Goal: Transaction & Acquisition: Download file/media

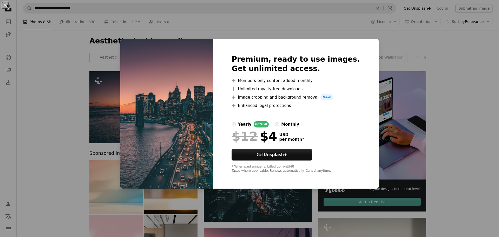
click at [405, 45] on div "An X shape Premium, ready to use images. Get unlimited access. A plus sign Memb…" at bounding box center [249, 118] width 499 height 237
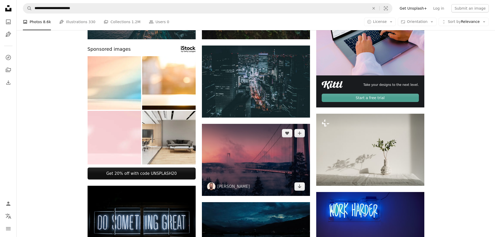
scroll to position [130, 0]
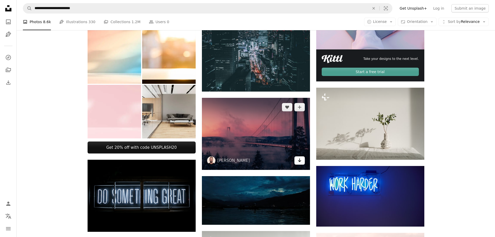
click at [298, 162] on icon "Arrow pointing down" at bounding box center [300, 160] width 4 height 6
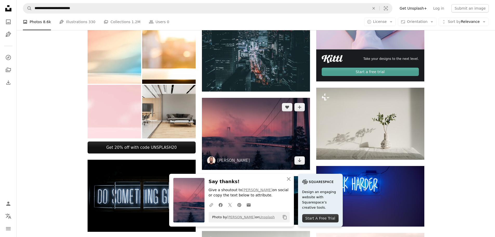
click at [284, 147] on img at bounding box center [256, 134] width 108 height 72
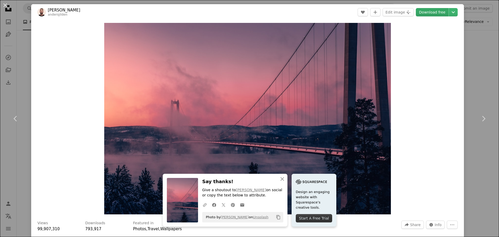
click at [436, 12] on link "Download free" at bounding box center [432, 12] width 33 height 8
click at [3, 4] on button "An X shape" at bounding box center [5, 5] width 6 height 6
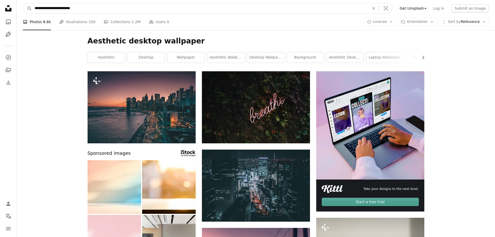
click at [85, 9] on input "**********" at bounding box center [200, 8] width 336 height 10
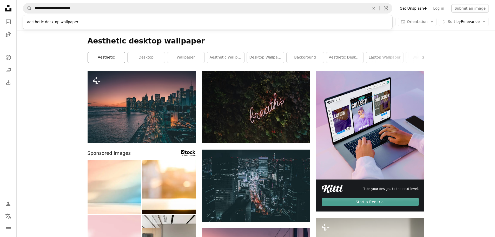
click at [113, 56] on link "aesthetic" at bounding box center [106, 57] width 37 height 10
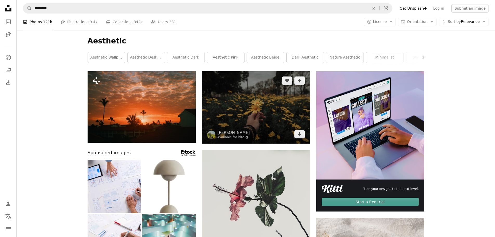
click at [268, 113] on img at bounding box center [256, 107] width 108 height 72
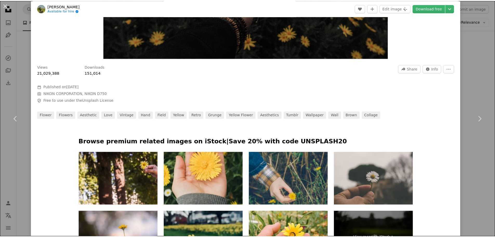
scroll to position [26, 0]
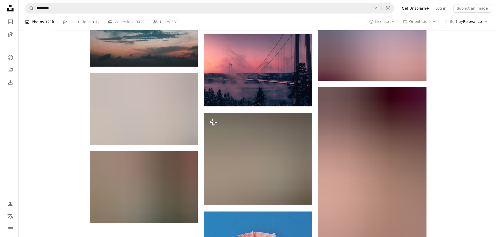
scroll to position [676, 0]
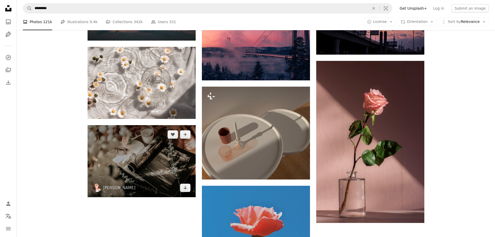
click at [161, 170] on img at bounding box center [142, 161] width 108 height 72
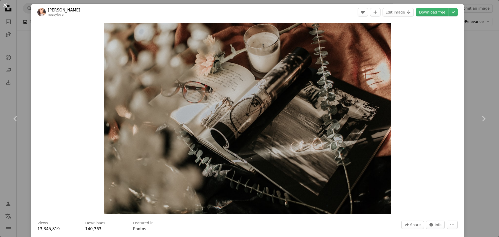
click at [6, 5] on button "An X shape" at bounding box center [5, 5] width 6 height 6
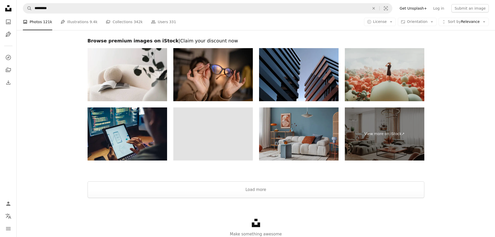
scroll to position [1970, 0]
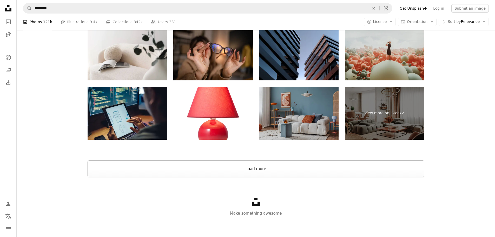
click at [240, 166] on button "Load more" at bounding box center [256, 168] width 337 height 17
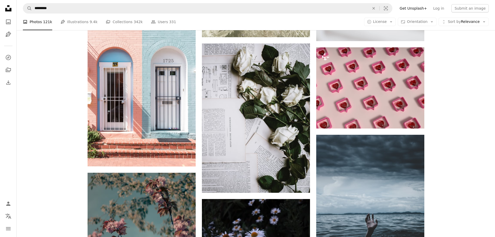
scroll to position [4751, 0]
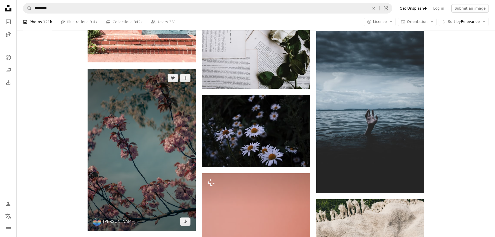
click at [164, 153] on img at bounding box center [142, 150] width 108 height 162
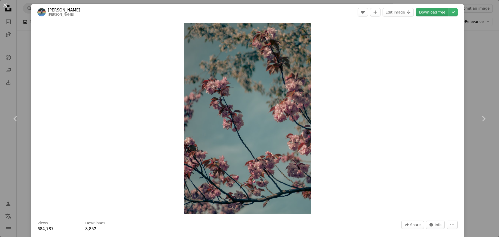
click at [439, 11] on link "Download free" at bounding box center [432, 12] width 33 height 8
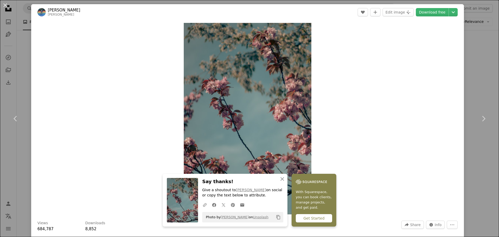
click at [359, 89] on div "Zoom in" at bounding box center [247, 118] width 433 height 196
click at [18, 11] on div "An X shape Chevron left Chevron right [PERSON_NAME] liam_scotchmer A heart A pl…" at bounding box center [249, 118] width 499 height 237
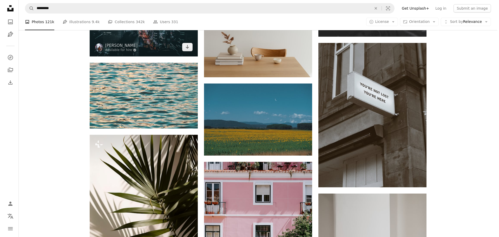
scroll to position [5323, 0]
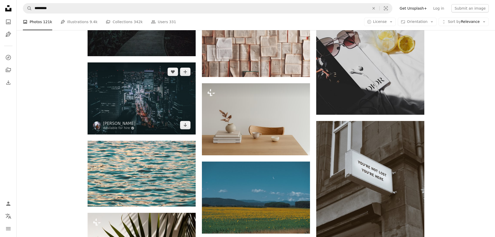
click at [161, 111] on img at bounding box center [142, 98] width 108 height 72
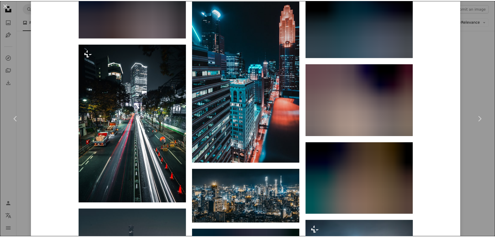
scroll to position [1741, 0]
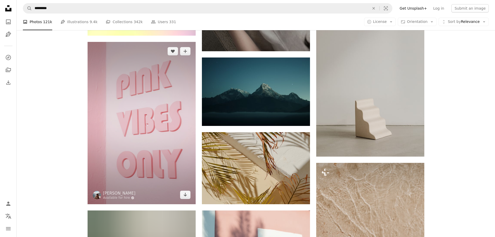
scroll to position [9299, 0]
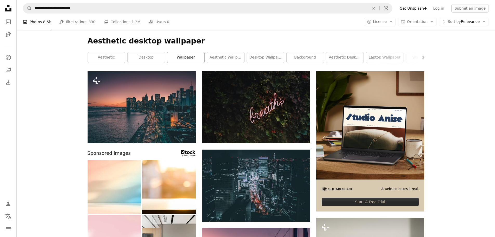
click at [185, 57] on link "wallpaper" at bounding box center [185, 57] width 37 height 10
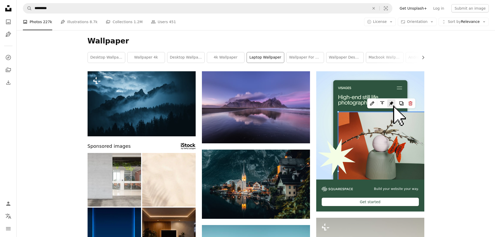
click at [259, 58] on link "laptop wallpaper" at bounding box center [265, 57] width 37 height 10
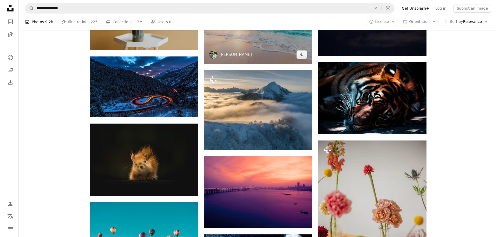
scroll to position [416, 0]
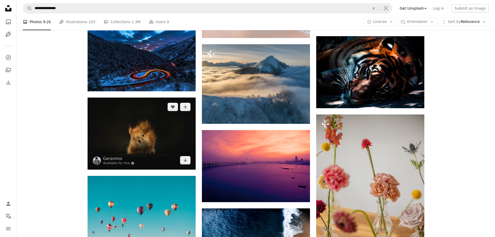
click at [146, 144] on img at bounding box center [142, 133] width 108 height 72
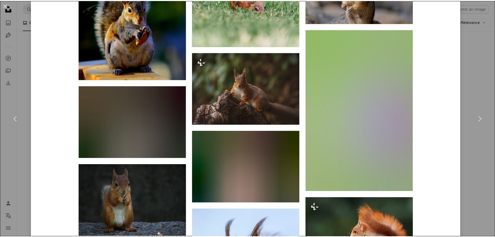
scroll to position [962, 0]
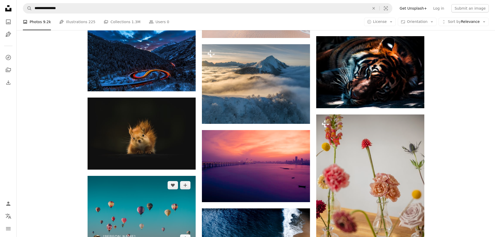
scroll to position [572, 0]
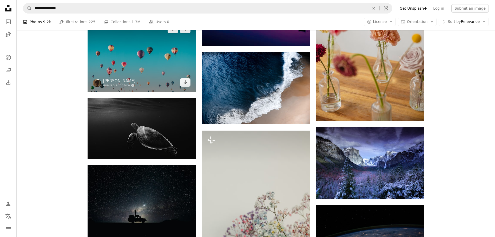
click at [142, 66] on img at bounding box center [142, 56] width 108 height 72
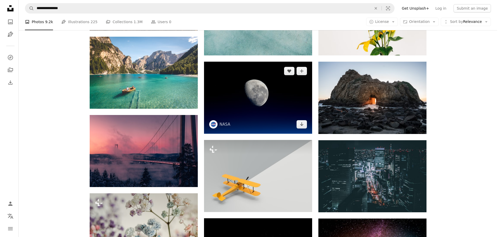
scroll to position [1975, 0]
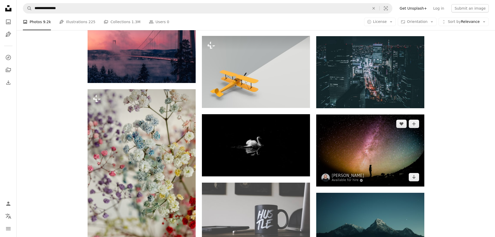
click at [357, 149] on img at bounding box center [370, 150] width 108 height 72
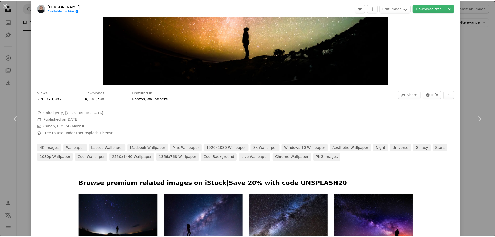
scroll to position [234, 0]
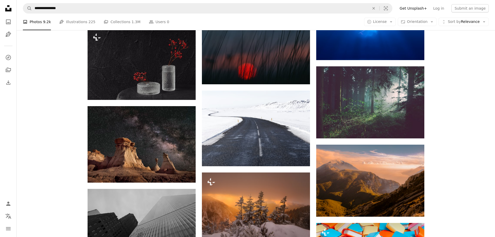
scroll to position [3015, 0]
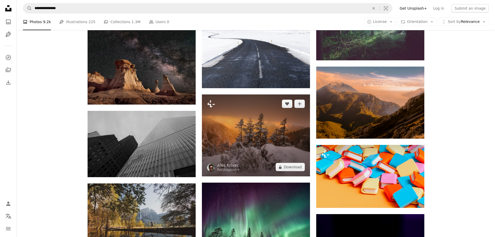
click at [228, 154] on img at bounding box center [256, 135] width 108 height 82
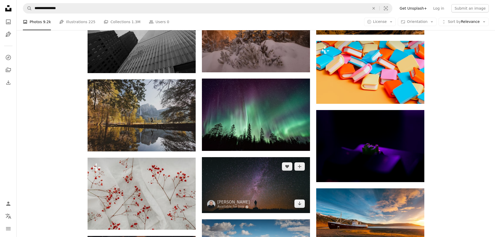
scroll to position [3249, 0]
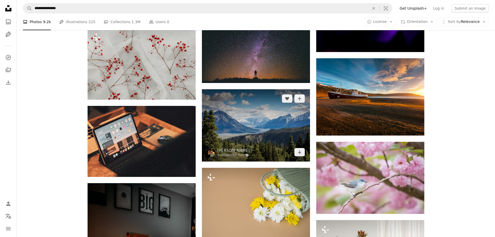
click at [256, 132] on img at bounding box center [256, 125] width 108 height 72
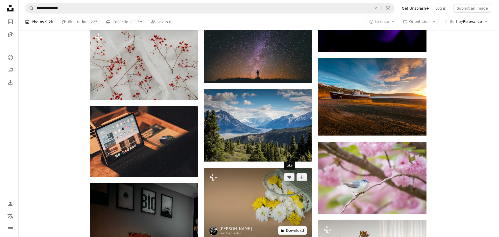
scroll to position [3353, 0]
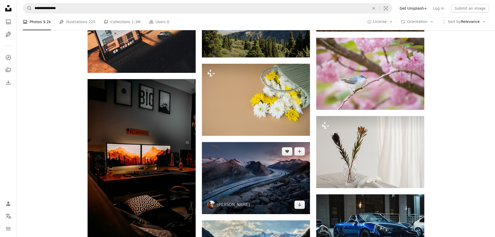
click at [279, 182] on img at bounding box center [256, 178] width 108 height 72
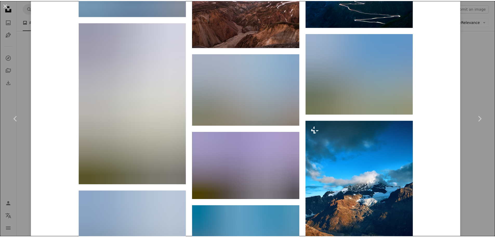
scroll to position [780, 0]
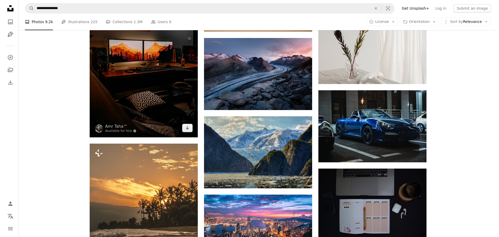
scroll to position [3509, 0]
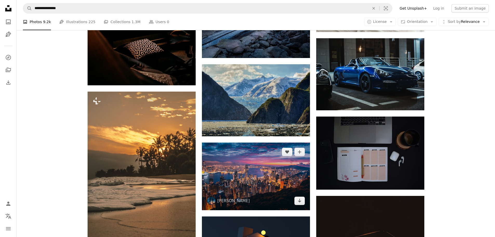
click at [258, 175] on img at bounding box center [256, 176] width 108 height 68
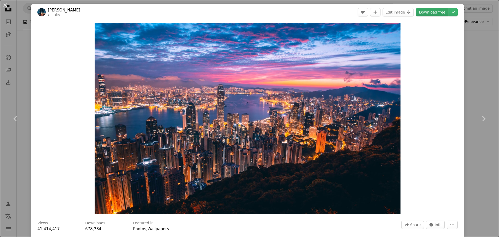
click at [436, 13] on link "Download free" at bounding box center [432, 12] width 33 height 8
